Goal: Information Seeking & Learning: Find specific fact

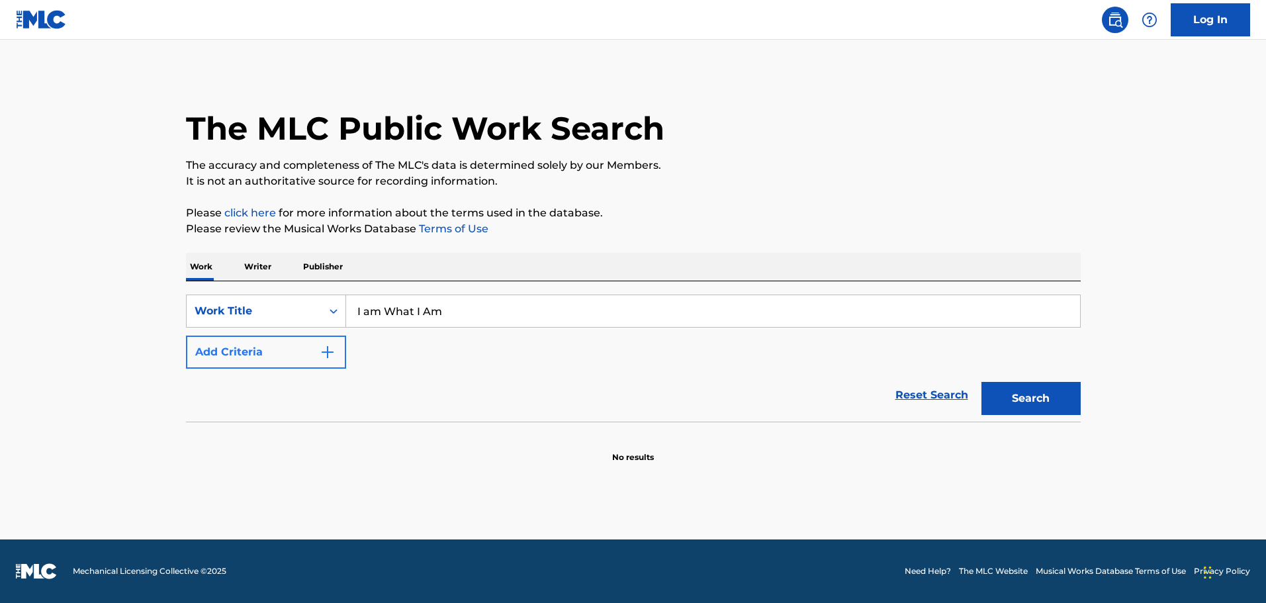
type input "I am What I Am"
click at [300, 352] on button "Add Criteria" at bounding box center [266, 352] width 160 height 33
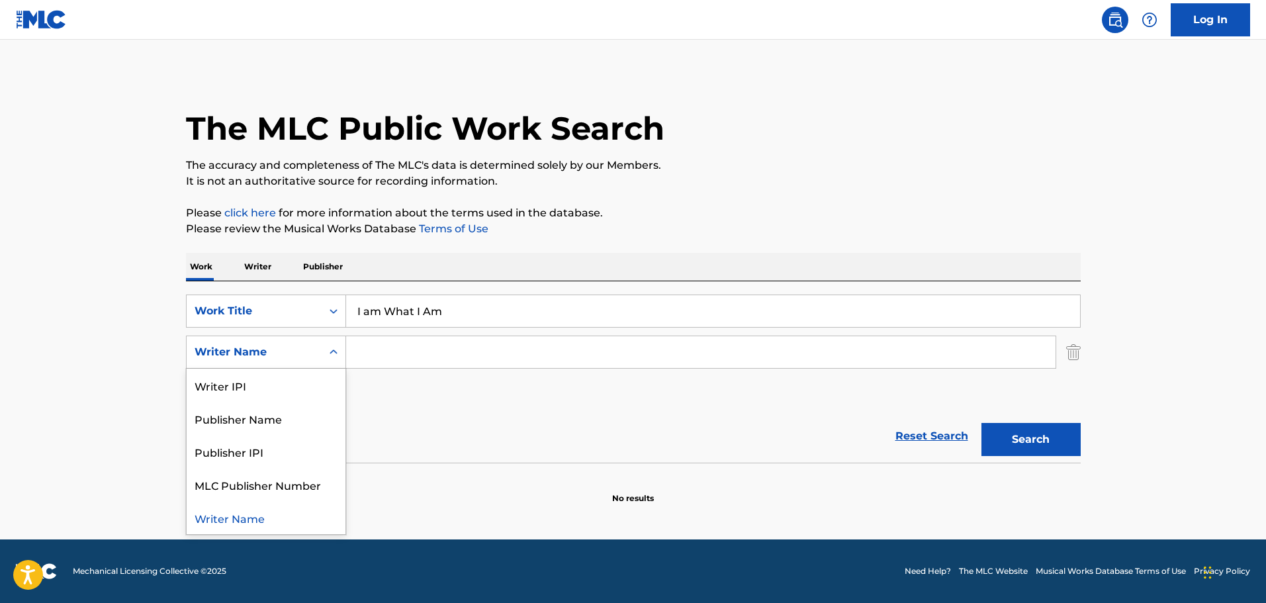
click at [330, 355] on icon "Search Form" at bounding box center [333, 352] width 13 height 13
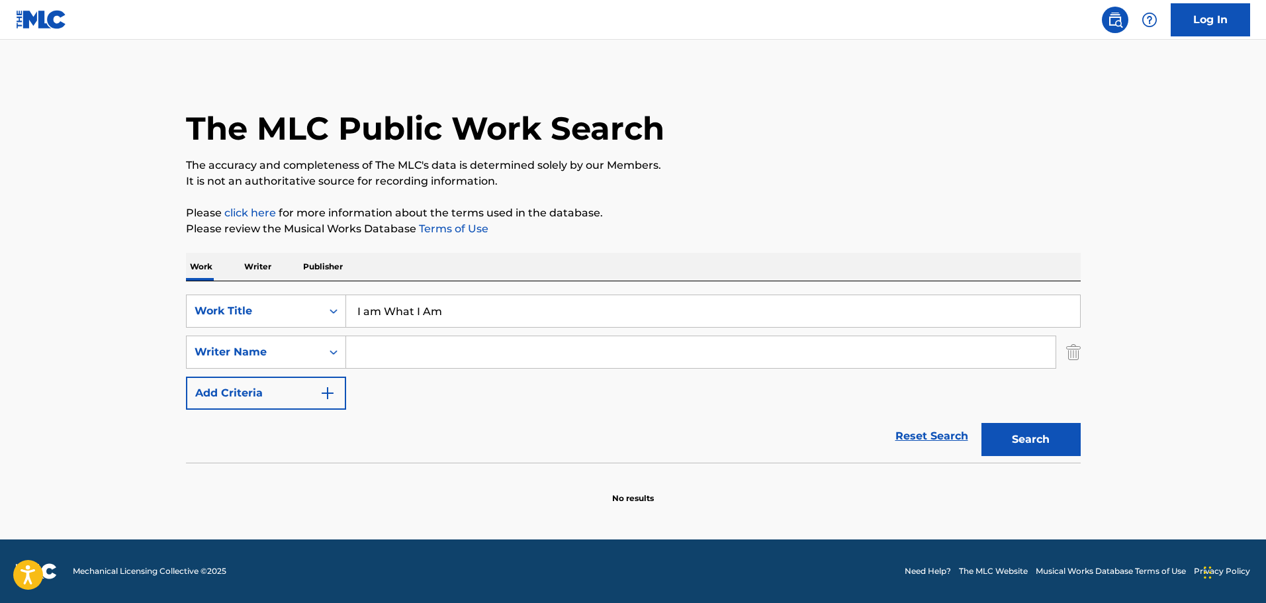
click at [412, 357] on input "Search Form" at bounding box center [701, 352] width 710 height 32
type input "[PERSON_NAME]"
click at [982, 423] on button "Search" at bounding box center [1031, 439] width 99 height 33
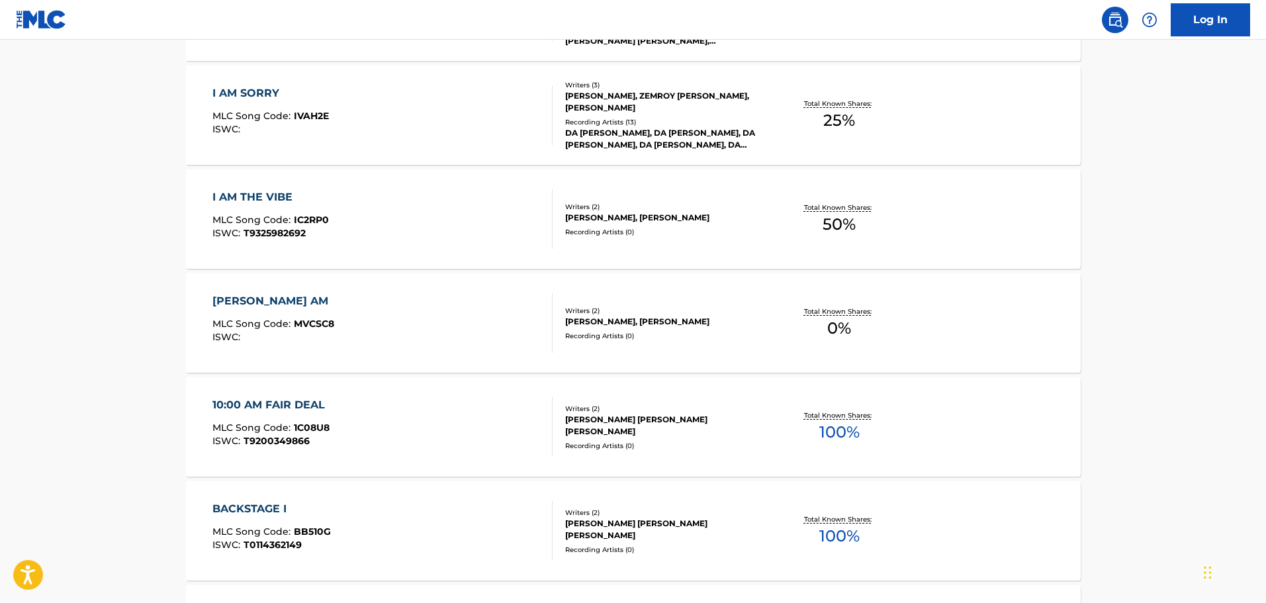
scroll to position [265, 0]
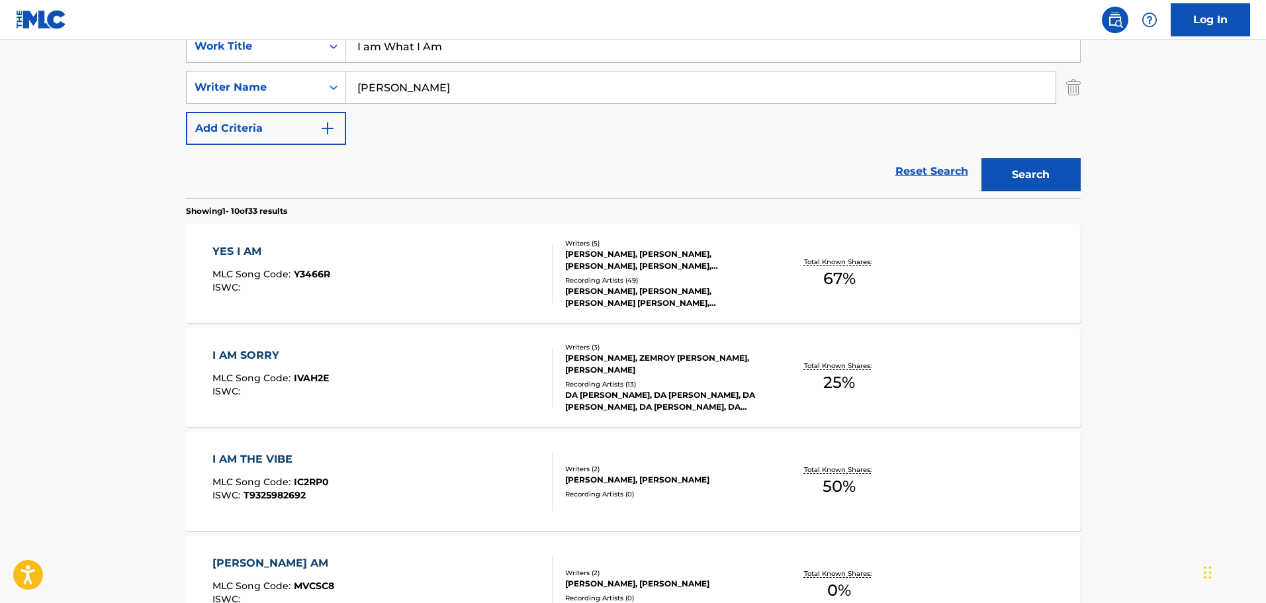
drag, startPoint x: 497, startPoint y: 89, endPoint x: 142, endPoint y: 71, distance: 355.9
click at [142, 71] on main "The MLC Public Work Search The accuracy and completeness of The MLC's data is d…" at bounding box center [633, 554] width 1266 height 1558
click at [1029, 159] on button "Search" at bounding box center [1031, 174] width 99 height 33
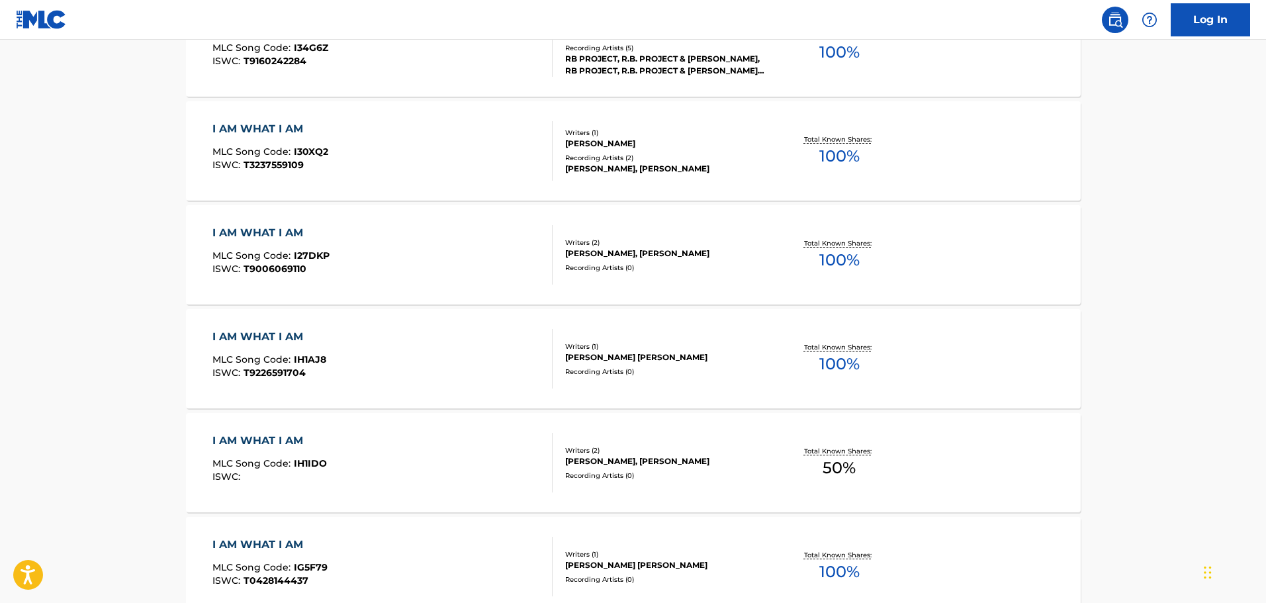
scroll to position [132, 0]
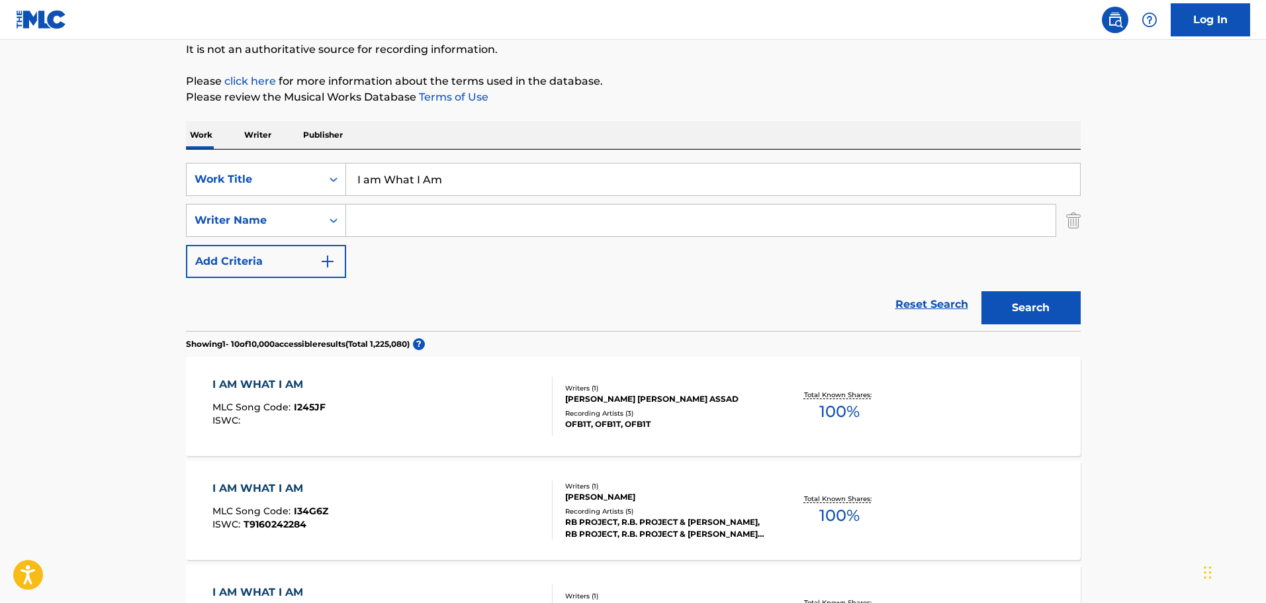
click at [489, 203] on div "SearchWithCriteria6e4df976-273d-4b67-bb17-e1742ede2e17 Work Title I am What I A…" at bounding box center [633, 220] width 895 height 115
click at [502, 214] on input "Search Form" at bounding box center [701, 221] width 710 height 32
click at [982, 291] on button "Search" at bounding box center [1031, 307] width 99 height 33
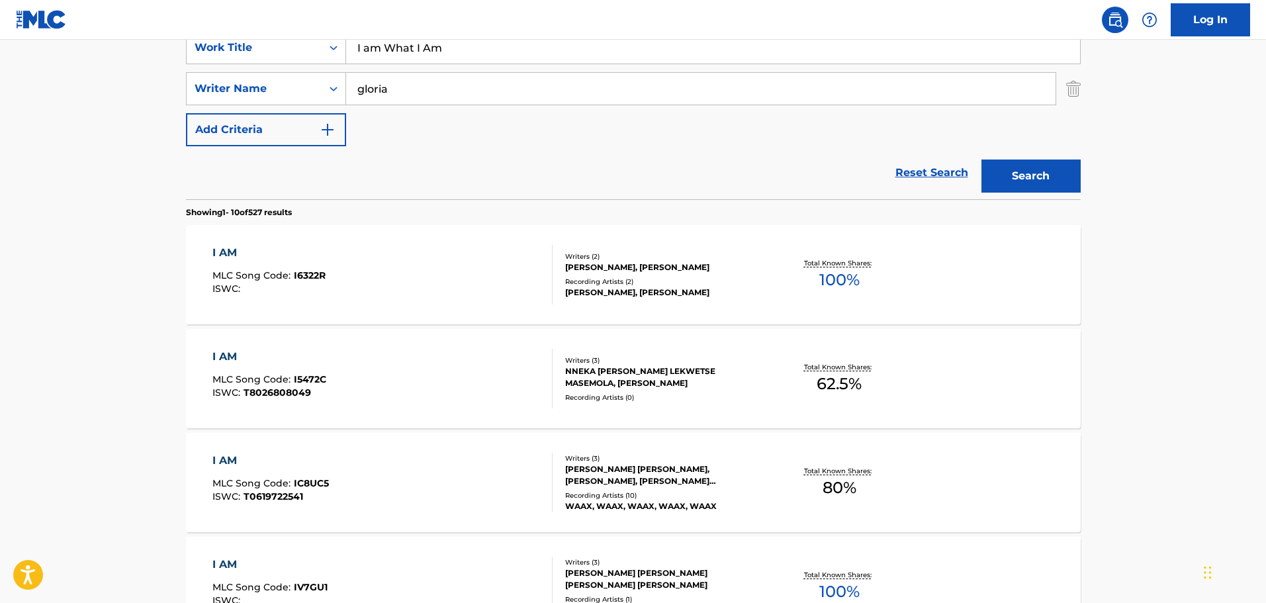
scroll to position [265, 0]
drag, startPoint x: 496, startPoint y: 95, endPoint x: 61, endPoint y: 36, distance: 438.9
click at [61, 36] on div "Log In The MLC Public Work Search The accuracy and completeness of The MLC's da…" at bounding box center [633, 566] width 1266 height 1662
type input "[PERSON_NAME]"
click at [982, 158] on button "Search" at bounding box center [1031, 174] width 99 height 33
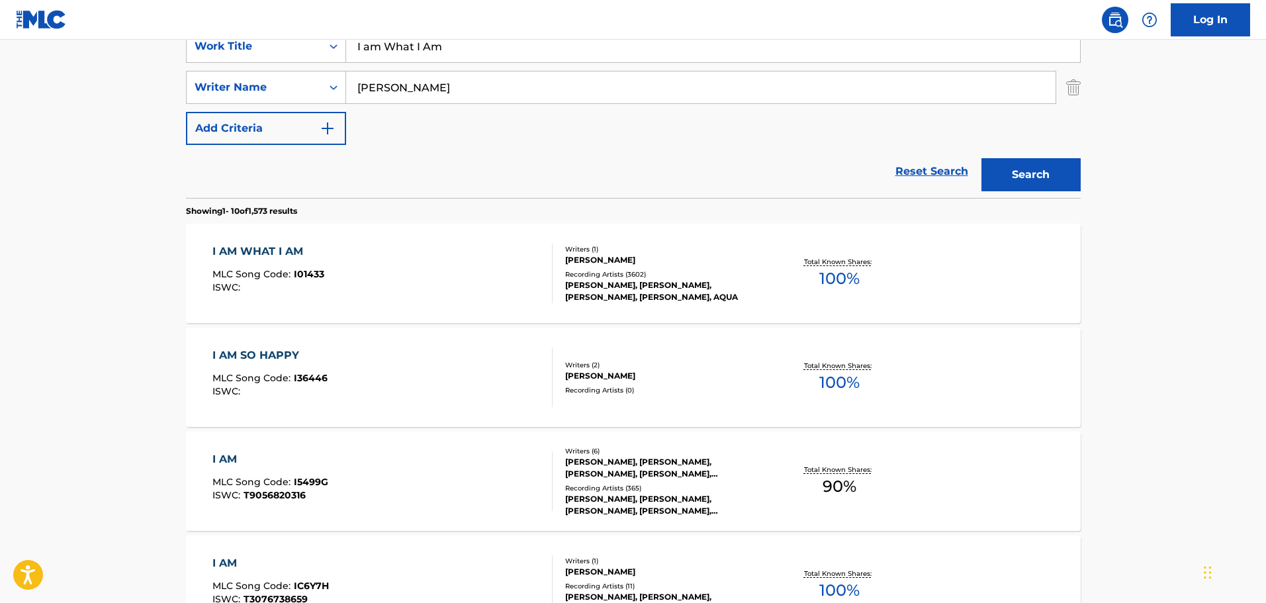
click at [545, 302] on div at bounding box center [547, 274] width 11 height 60
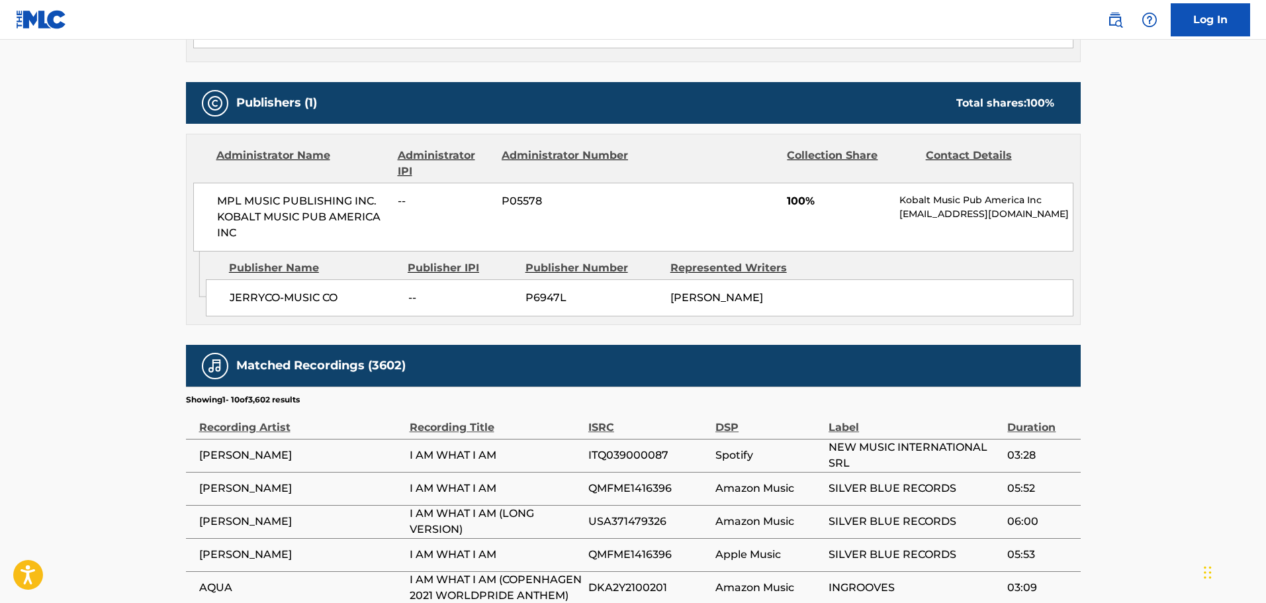
scroll to position [596, 0]
